Goal: Entertainment & Leisure: Consume media (video, audio)

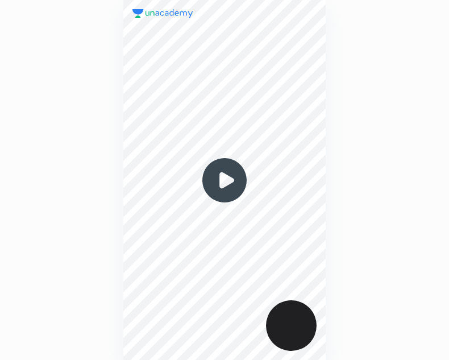
scroll to position [360, 267]
click at [221, 172] on img at bounding box center [224, 180] width 55 height 55
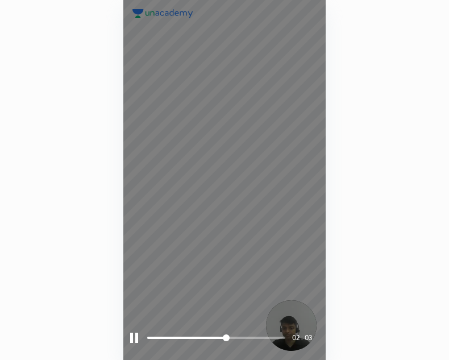
click at [129, 333] on div "02 : 03" at bounding box center [224, 180] width 203 height 360
click at [129, 344] on div "02 : 04" at bounding box center [224, 180] width 203 height 360
click at [134, 337] on div at bounding box center [134, 338] width 8 height 10
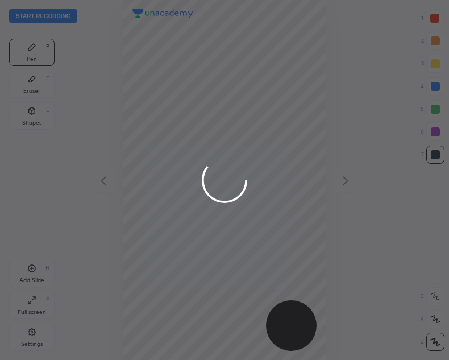
scroll to position [360, 267]
